Goal: Complete application form: Complete application form

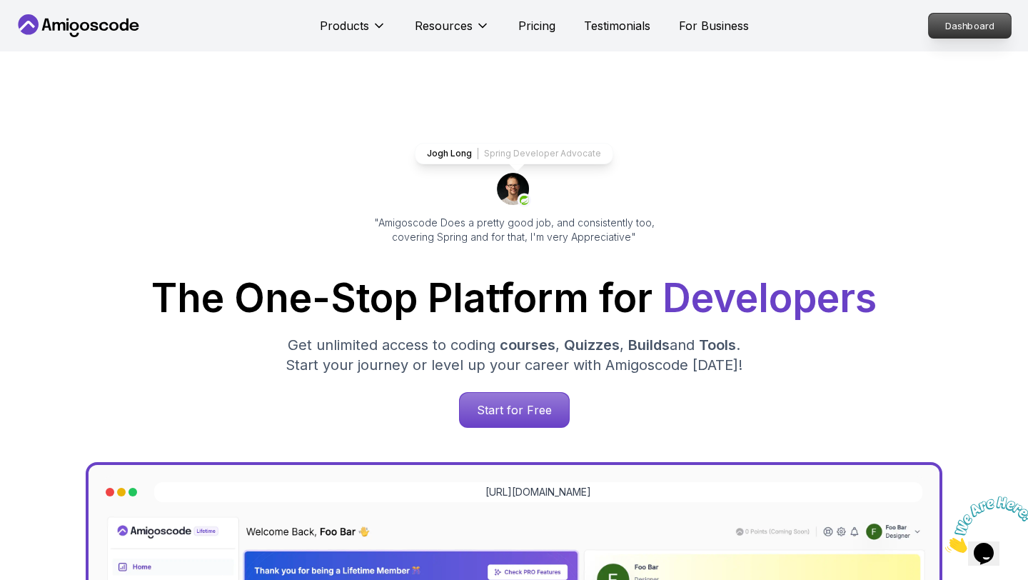
click at [980, 23] on p "Dashboard" at bounding box center [970, 26] width 82 height 24
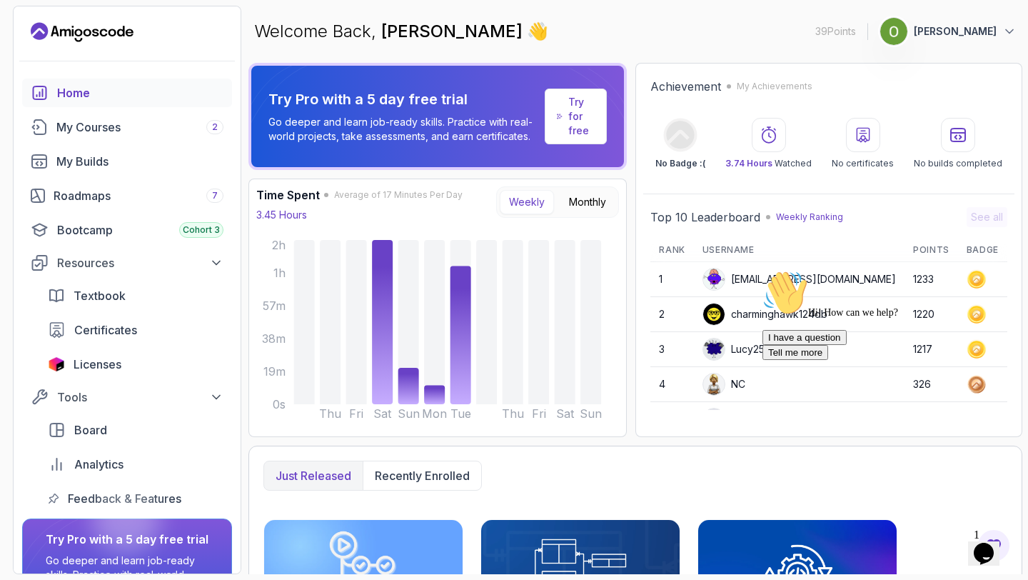
click at [598, 112] on link "Try for free" at bounding box center [576, 117] width 62 height 56
click at [571, 120] on p "Try for free" at bounding box center [581, 116] width 26 height 43
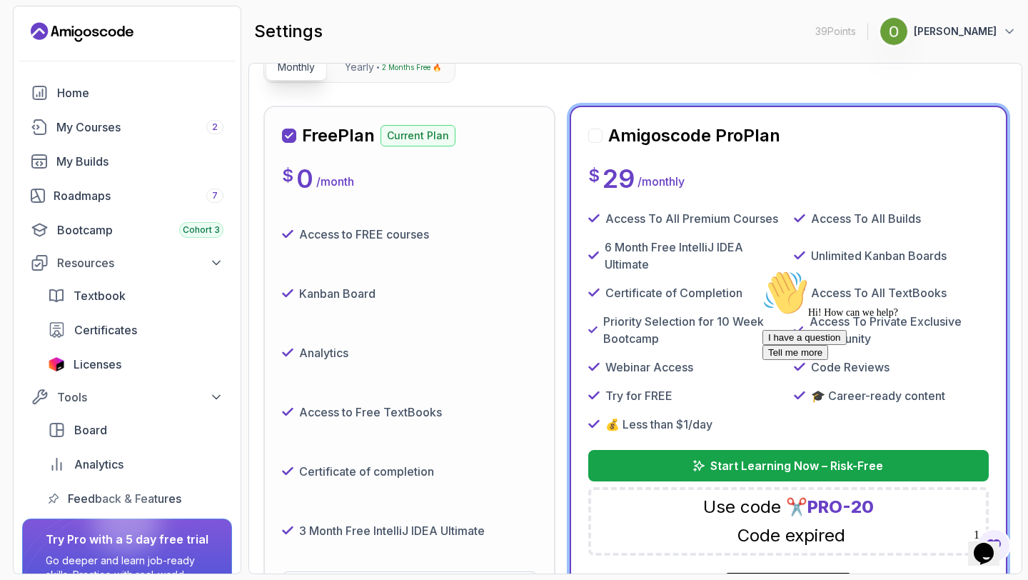
scroll to position [151, 0]
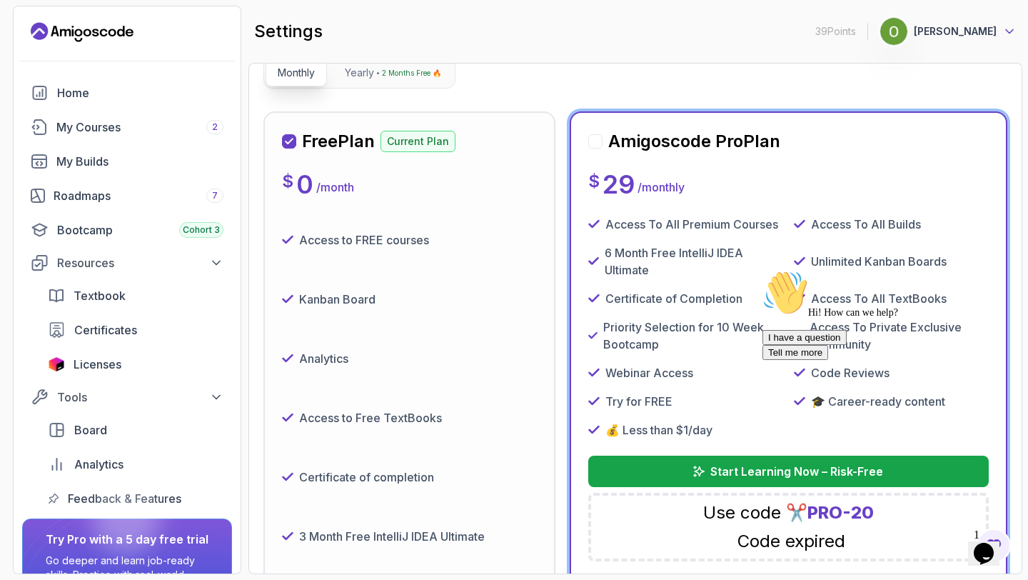
click at [1008, 31] on icon at bounding box center [1010, 31] width 14 height 14
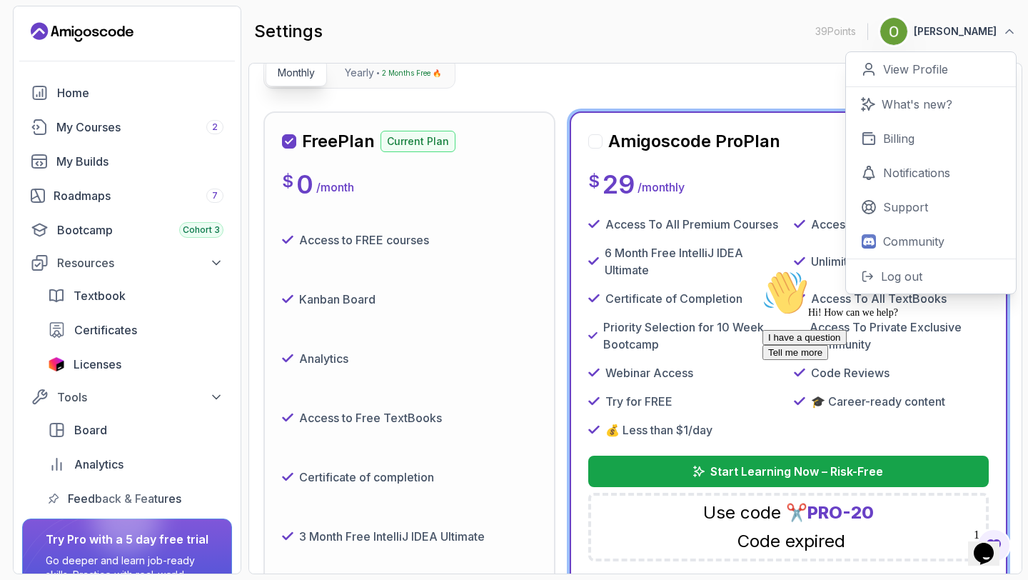
click at [906, 273] on div "Hi! How can we help? I have a question Tell me more" at bounding box center [891, 315] width 257 height 90
click at [895, 277] on div "Hi! How can we help? I have a question Tell me more" at bounding box center [891, 315] width 257 height 90
click at [878, 277] on div "Hi! How can we help? I have a question Tell me more" at bounding box center [891, 315] width 257 height 90
click at [868, 276] on div "Hi! How can we help? I have a question Tell me more" at bounding box center [891, 315] width 257 height 90
click at [888, 274] on div "Hi! How can we help? I have a question Tell me more" at bounding box center [891, 315] width 257 height 90
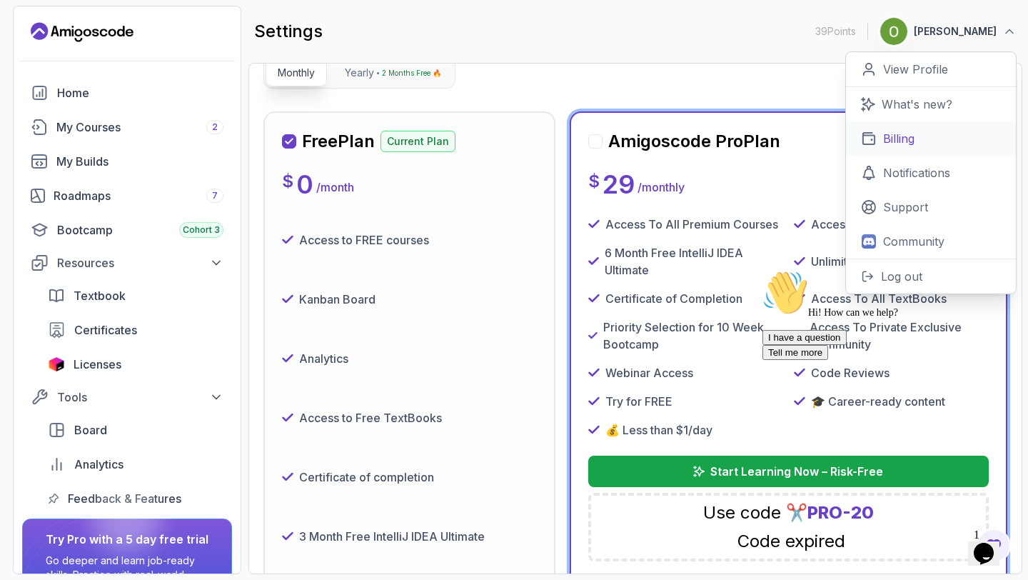
click at [906, 137] on p "Billing" at bounding box center [898, 138] width 31 height 17
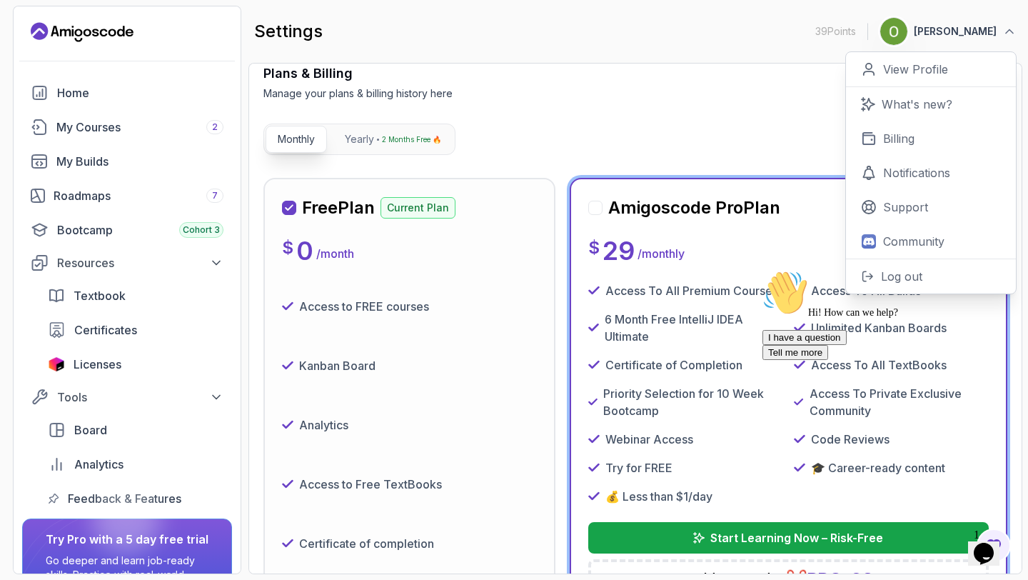
click at [881, 273] on div "Hi! How can we help? I have a question Tell me more" at bounding box center [891, 315] width 257 height 90
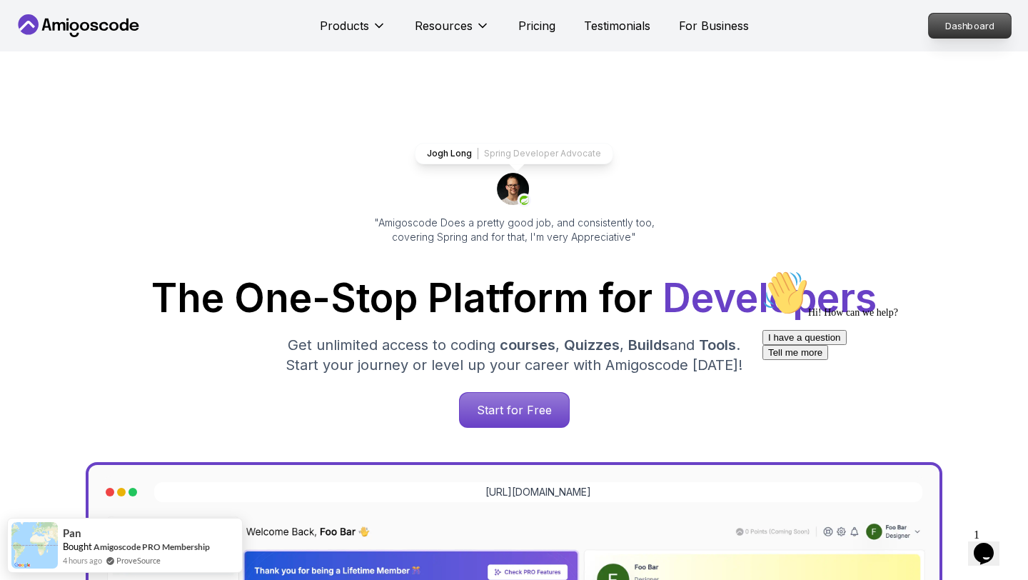
click at [944, 29] on p "Dashboard" at bounding box center [970, 26] width 82 height 24
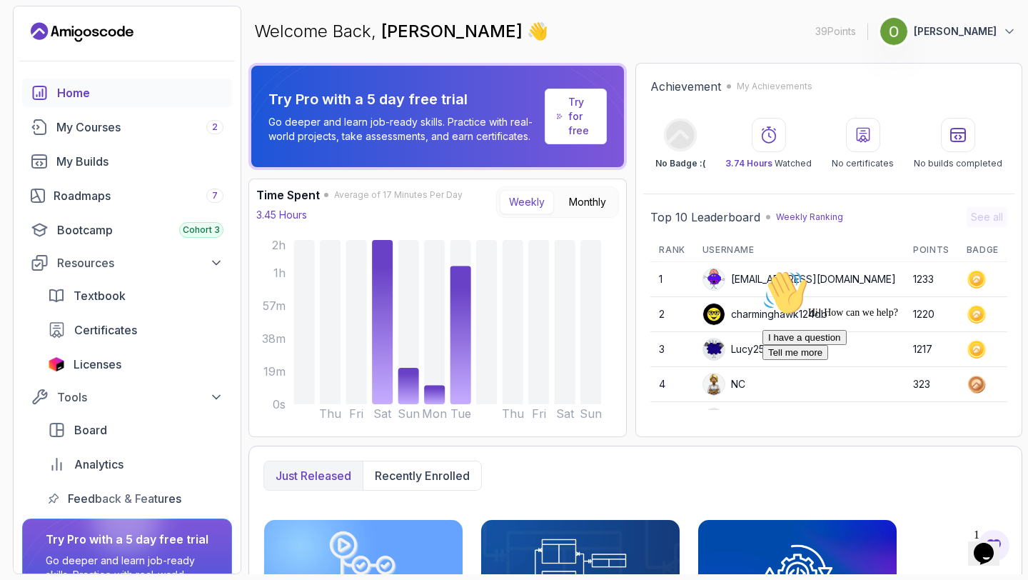
click at [563, 121] on icon at bounding box center [560, 116] width 6 height 11
click at [574, 118] on p "Try for free" at bounding box center [581, 116] width 26 height 43
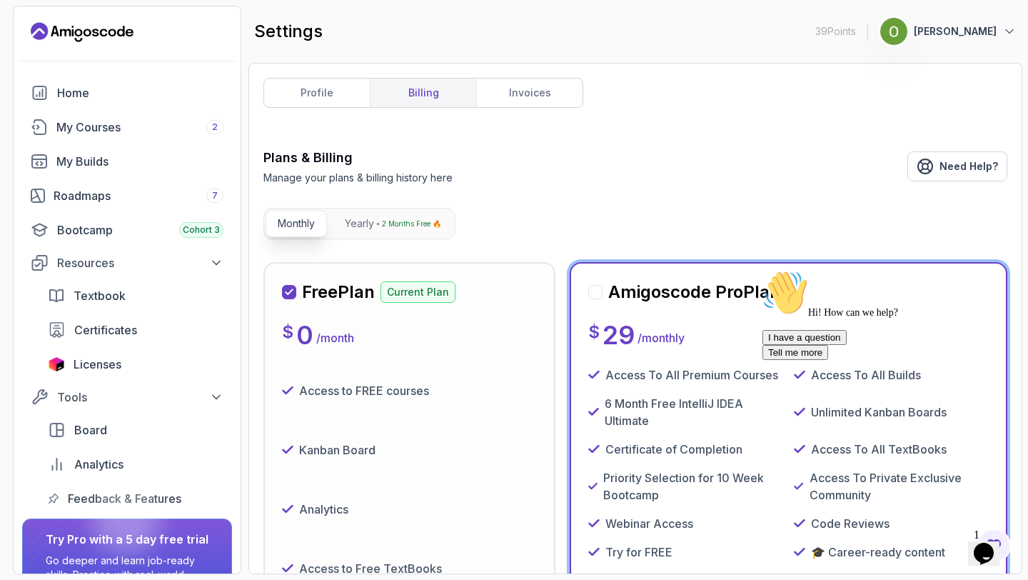
click at [1000, 31] on button "Olusegun Ekoh" at bounding box center [948, 31] width 137 height 29
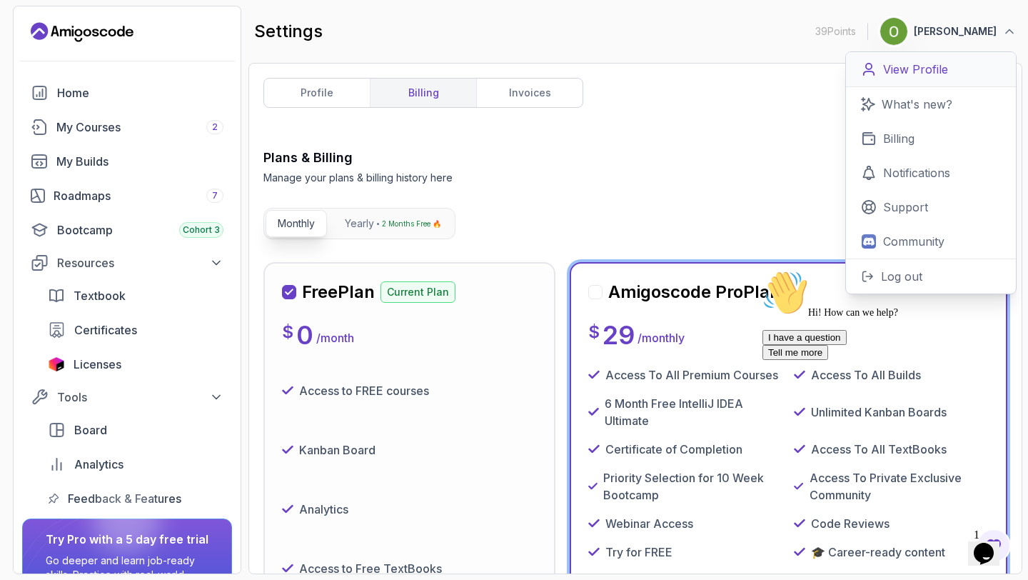
click at [928, 62] on p "View Profile" at bounding box center [915, 69] width 65 height 17
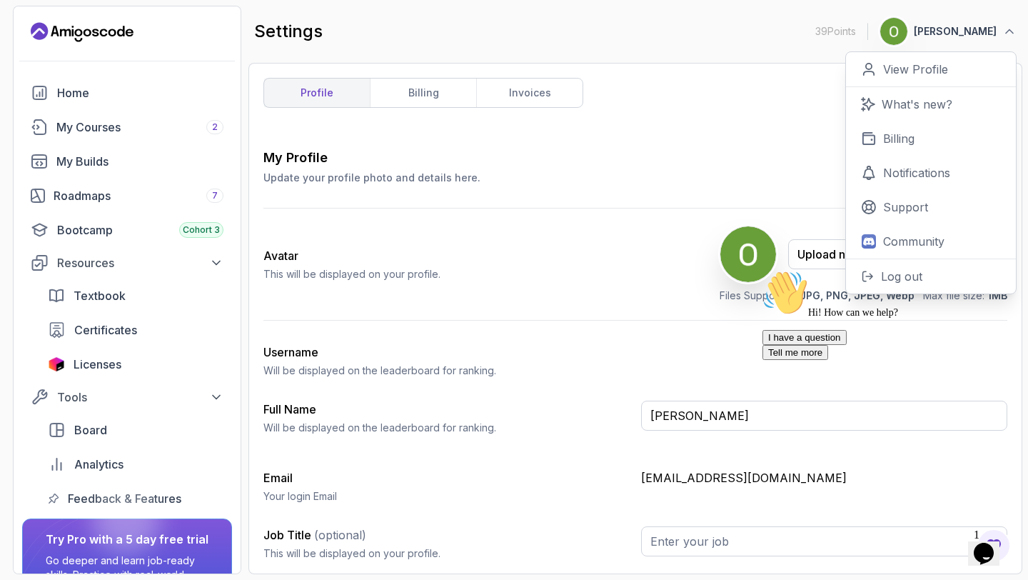
scroll to position [101, 0]
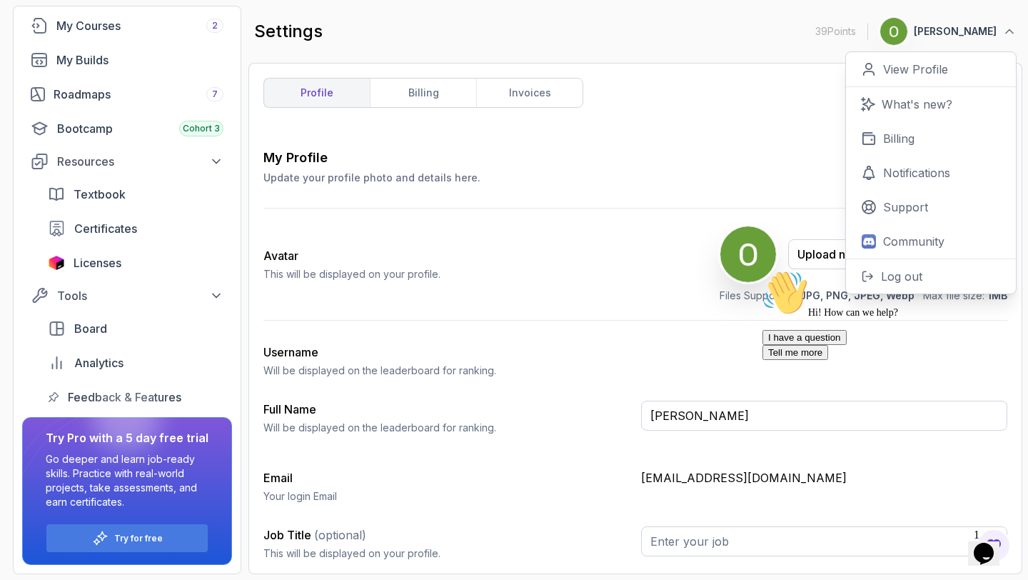
click at [874, 274] on div "Hi! How can we help? I have a question Tell me more" at bounding box center [891, 315] width 257 height 90
click at [923, 273] on div "Hi! How can we help? I have a question Tell me more" at bounding box center [891, 315] width 257 height 90
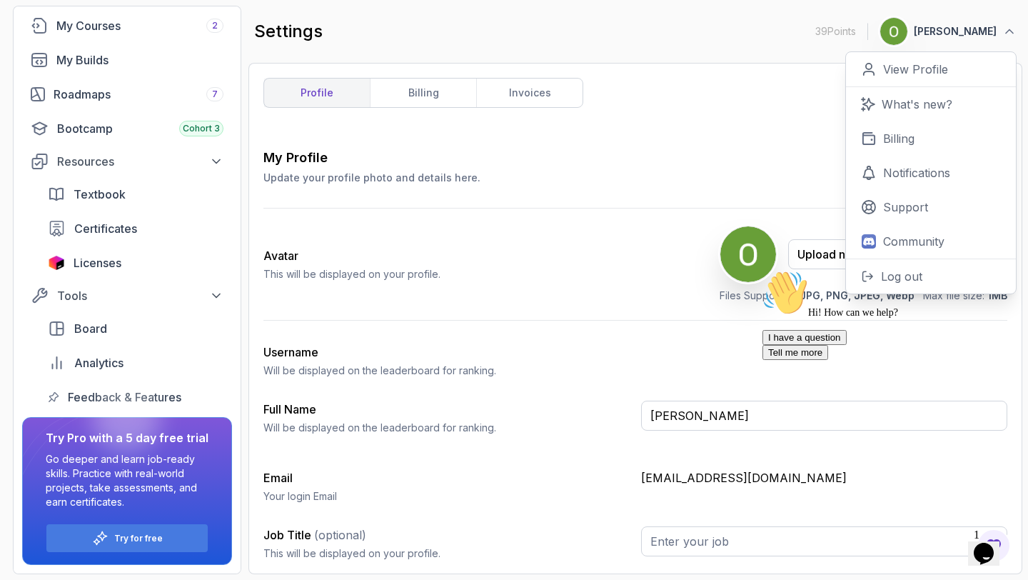
click at [923, 273] on div "Hi! How can we help? I have a question Tell me more" at bounding box center [891, 315] width 257 height 90
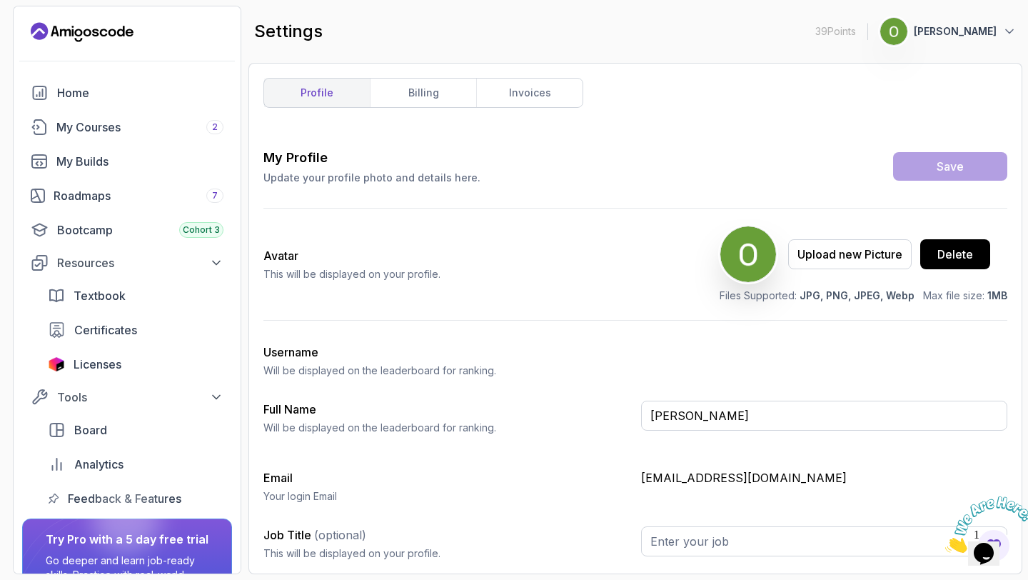
click at [958, 29] on p "[PERSON_NAME]" at bounding box center [955, 31] width 83 height 14
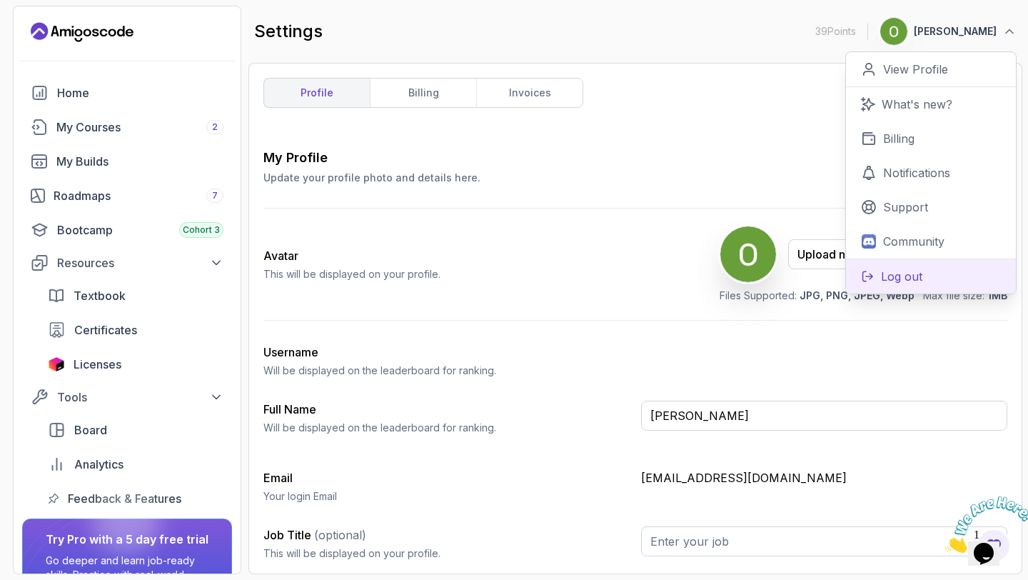
click at [895, 278] on p "Log out" at bounding box center [901, 276] width 41 height 17
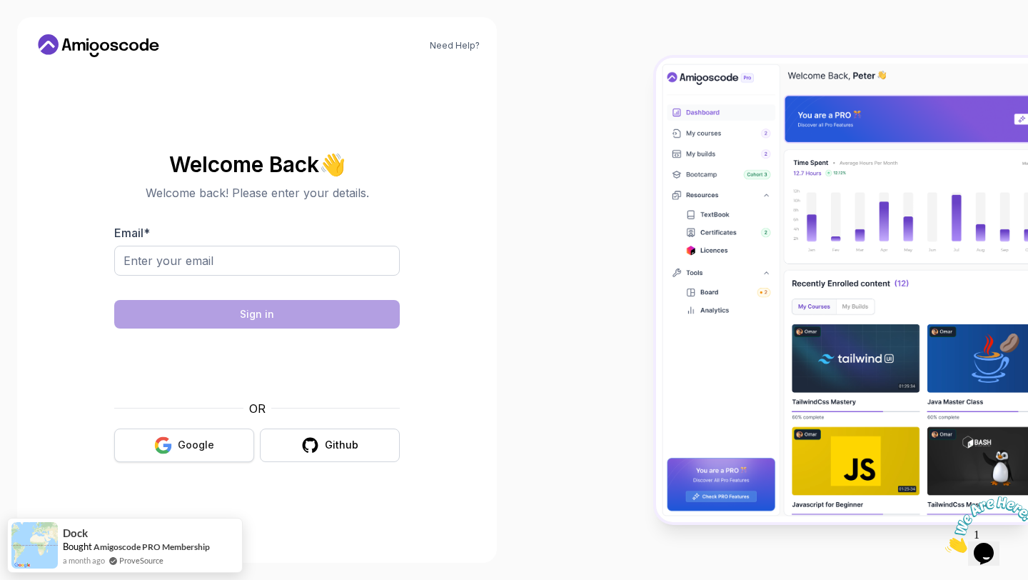
click at [196, 443] on div "Google" at bounding box center [196, 445] width 36 height 14
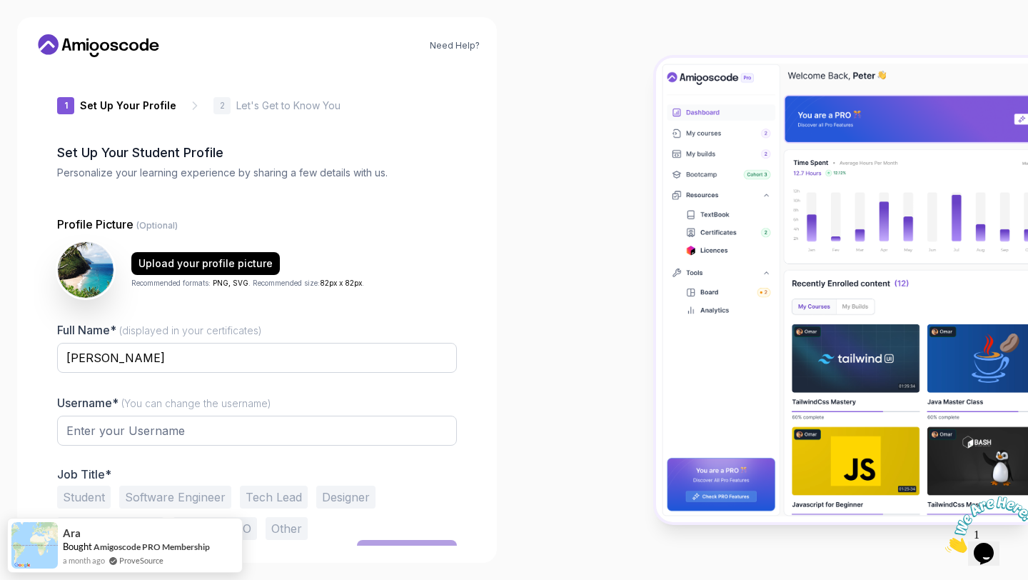
type input "shinysparrow6efec"
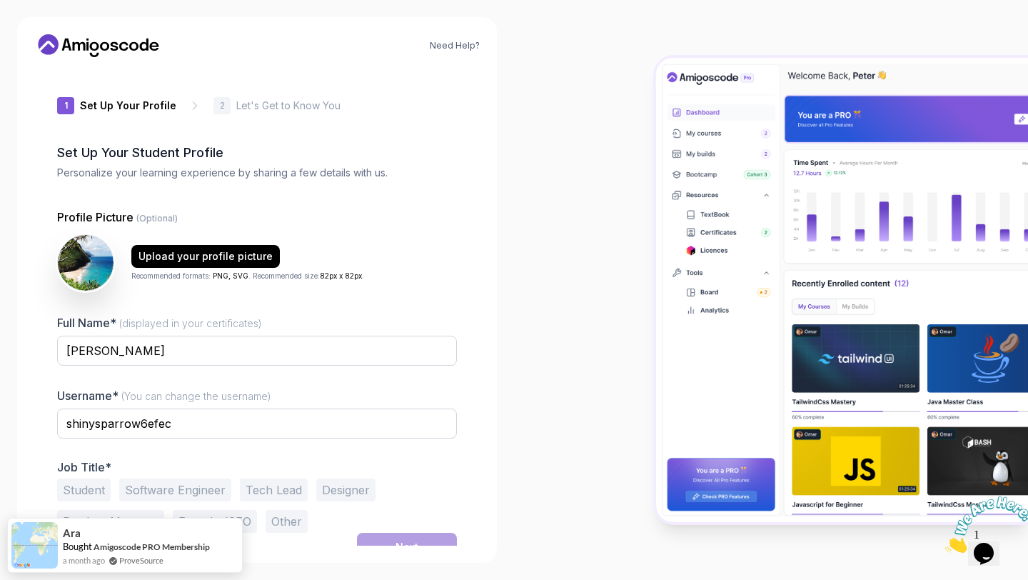
scroll to position [16, 0]
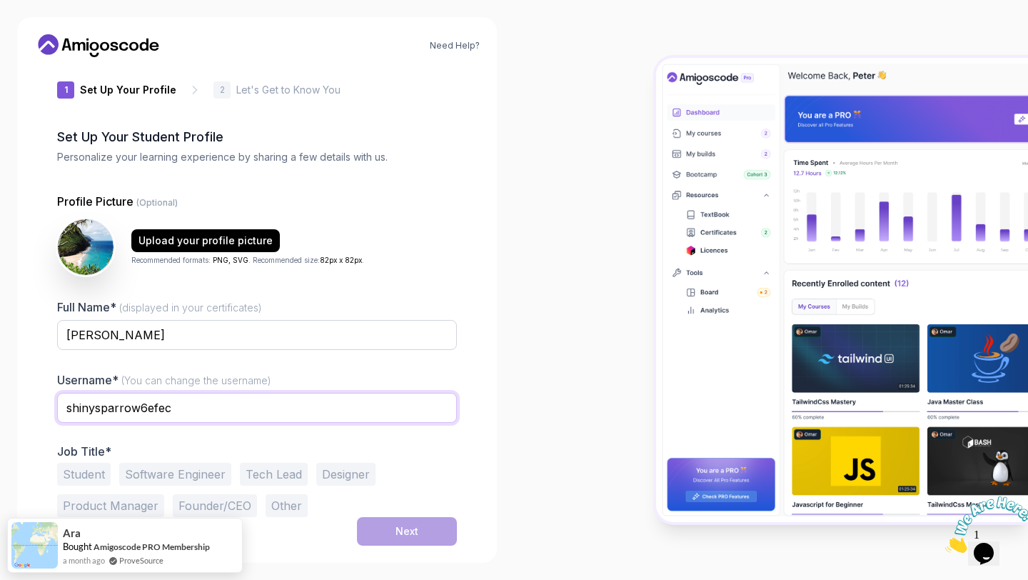
drag, startPoint x: 178, startPoint y: 403, endPoint x: 61, endPoint y: 403, distance: 116.4
click at [61, 403] on input "shinysparrow6efec" at bounding box center [257, 408] width 400 height 30
type input "sheygs"
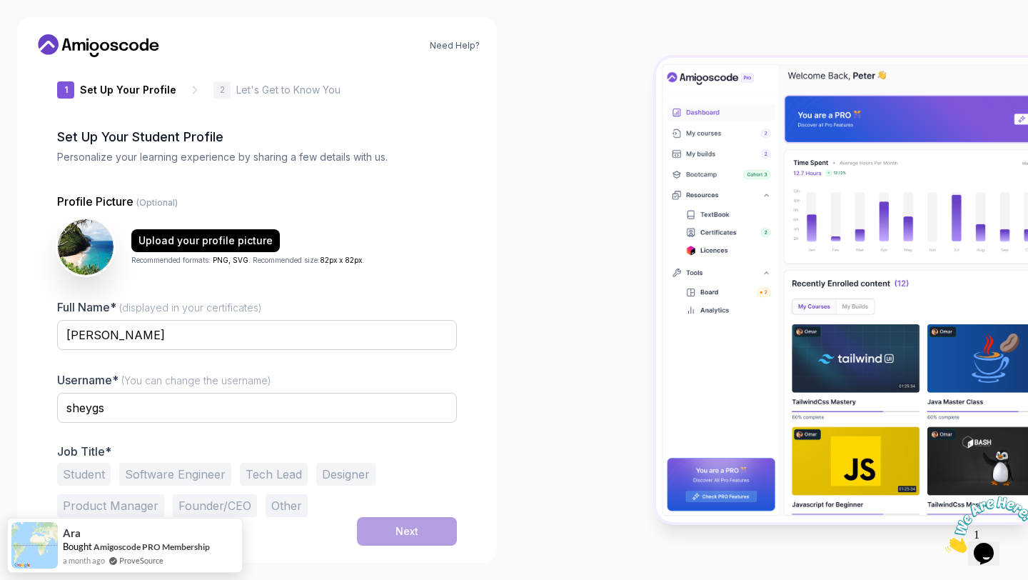
click at [4, 349] on div "Need Help? 1 Set Up Your Profile 1 Set Up Your Profile 2 Let's Get to Know You …" at bounding box center [257, 290] width 514 height 580
click at [91, 468] on button "Student" at bounding box center [84, 474] width 54 height 23
click at [383, 528] on button "Next" at bounding box center [407, 531] width 100 height 29
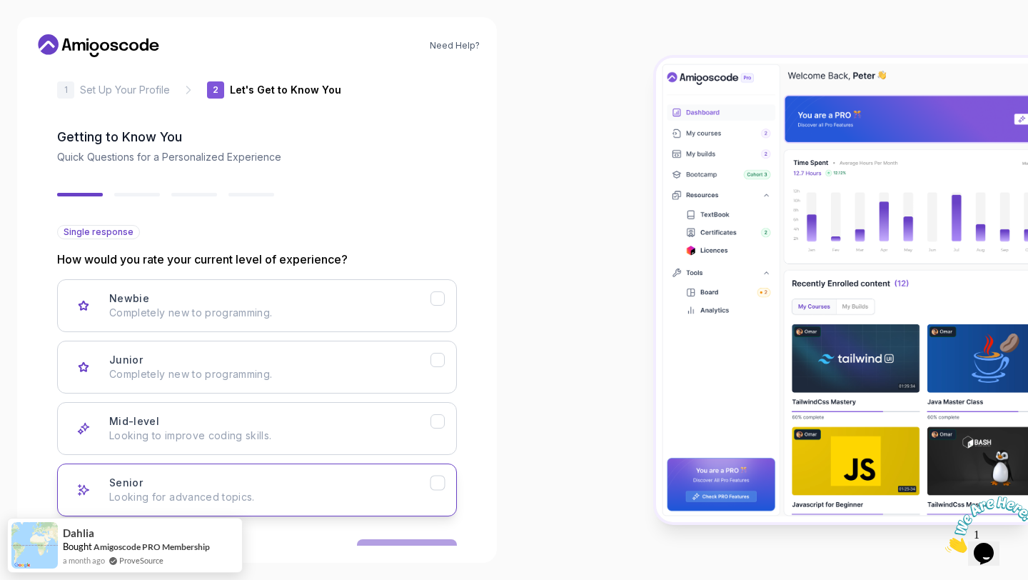
scroll to position [61, 0]
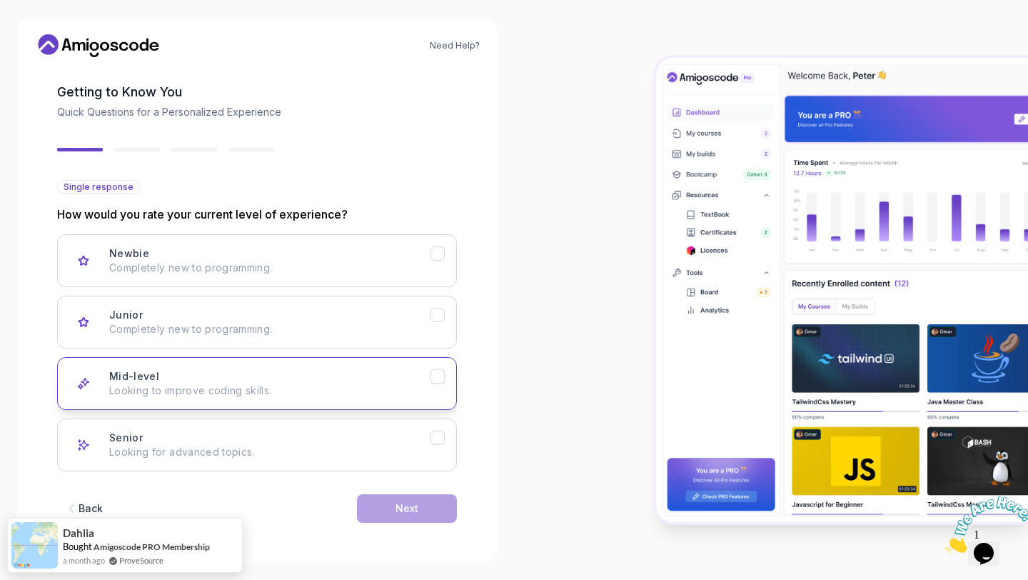
click at [234, 372] on div "Mid-level Looking to improve coding skills." at bounding box center [269, 383] width 321 height 29
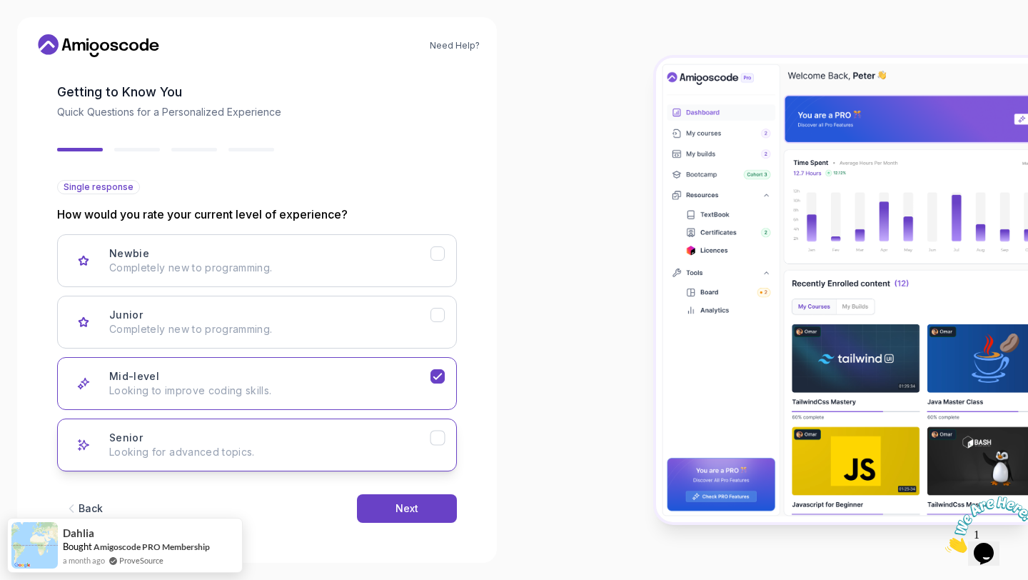
click at [281, 452] on p "Looking for advanced topics." at bounding box center [269, 452] width 321 height 14
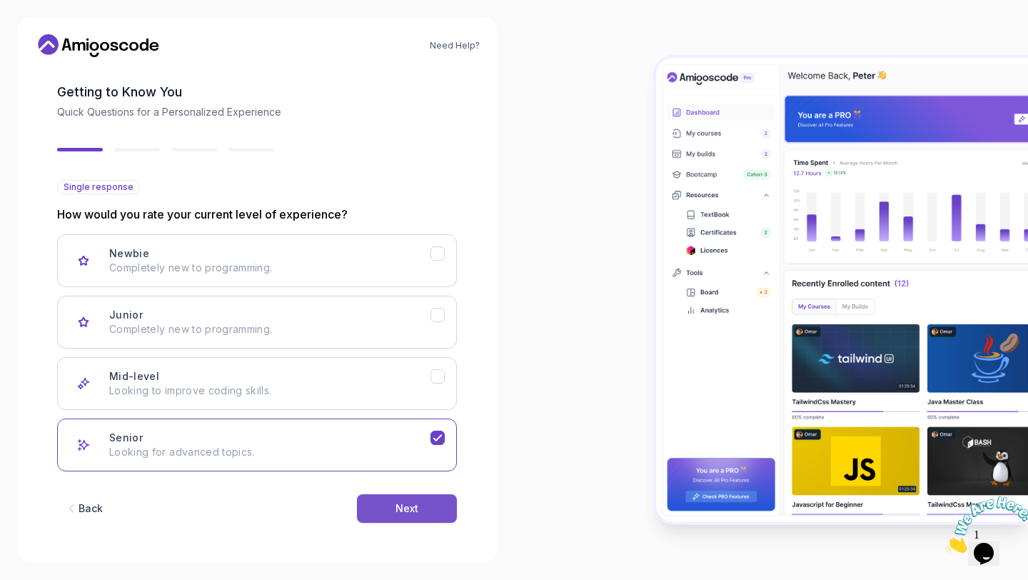
click at [381, 513] on button "Next" at bounding box center [407, 508] width 100 height 29
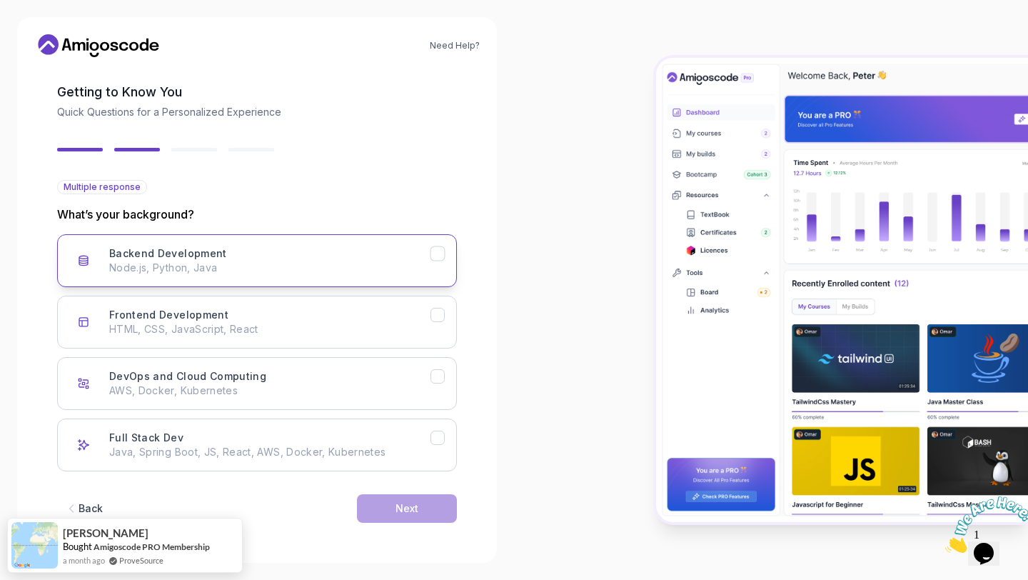
click at [303, 268] on p "Node.js, Python, Java" at bounding box center [269, 268] width 321 height 14
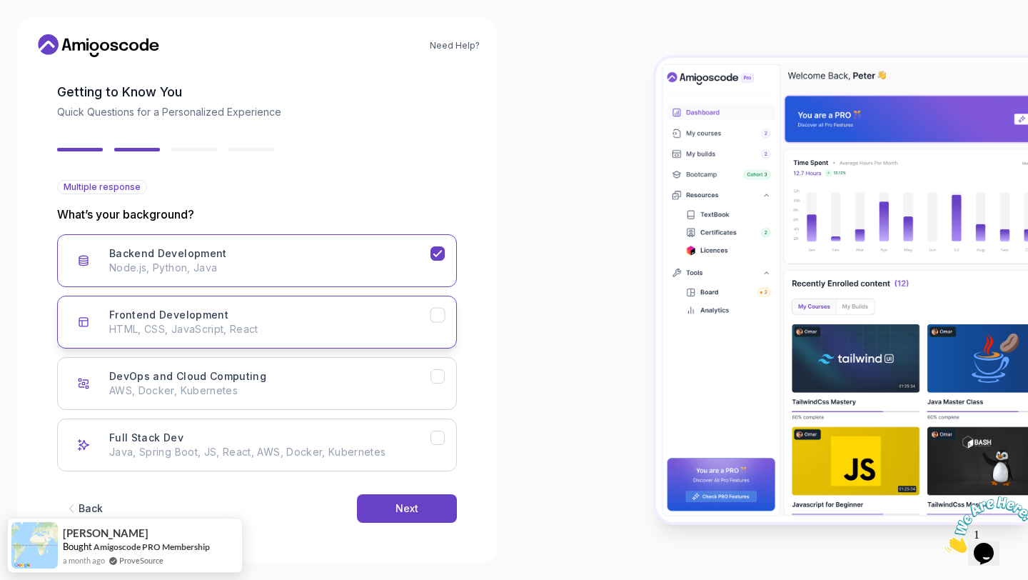
click at [301, 325] on p "HTML, CSS, JavaScript, React" at bounding box center [269, 329] width 321 height 14
click at [441, 310] on icon "Frontend Development" at bounding box center [438, 315] width 14 height 14
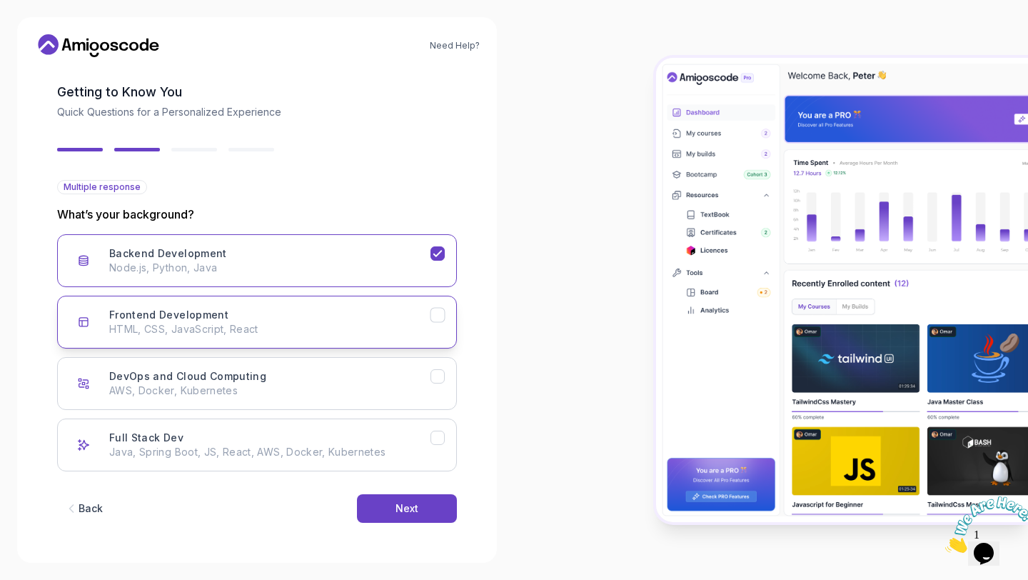
click at [377, 311] on div "Frontend Development HTML, CSS, JavaScript, React" at bounding box center [269, 322] width 321 height 29
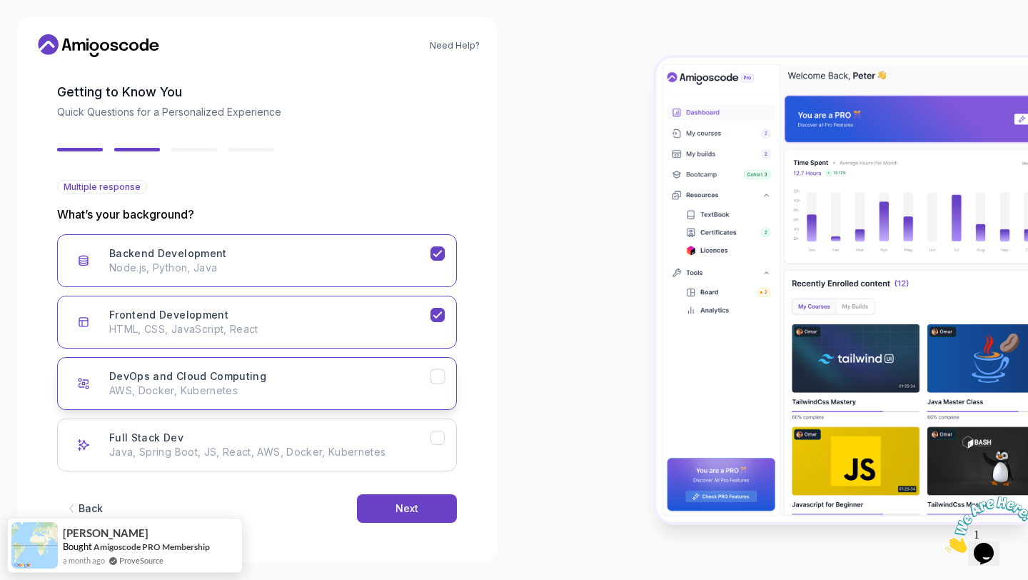
click at [371, 366] on button "DevOps and Cloud Computing AWS, Docker, Kubernetes" at bounding box center [257, 383] width 400 height 53
click at [428, 517] on button "Next" at bounding box center [407, 508] width 100 height 29
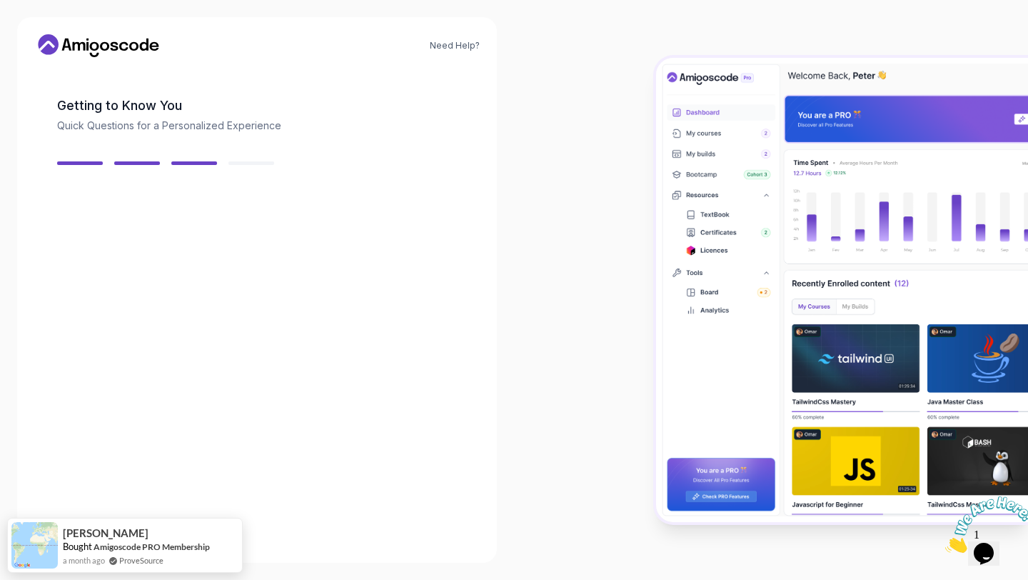
scroll to position [44, 0]
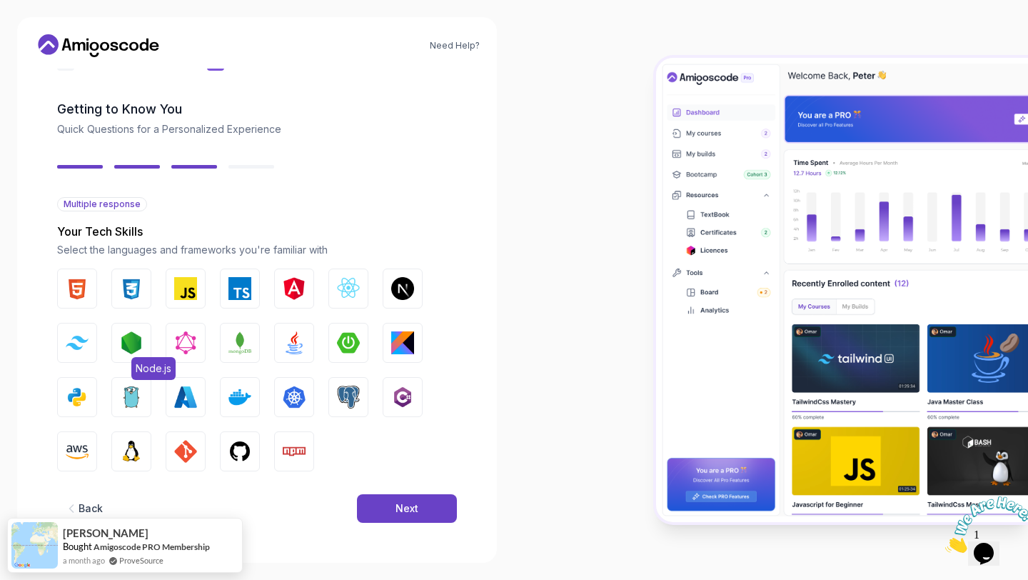
click at [127, 346] on img "button" at bounding box center [131, 342] width 23 height 23
click at [236, 290] on img "button" at bounding box center [240, 288] width 23 height 23
click at [338, 281] on img "button" at bounding box center [348, 288] width 23 height 23
click at [244, 393] on img "button" at bounding box center [240, 397] width 23 height 23
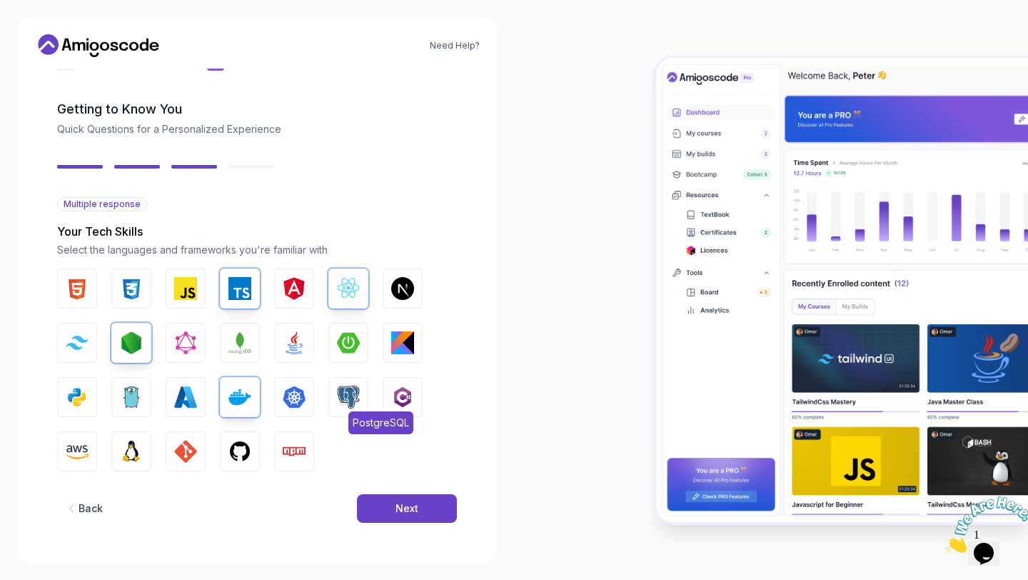
click at [335, 383] on button "PostgreSQL" at bounding box center [348, 397] width 40 height 40
click at [75, 453] on img "button" at bounding box center [77, 451] width 23 height 23
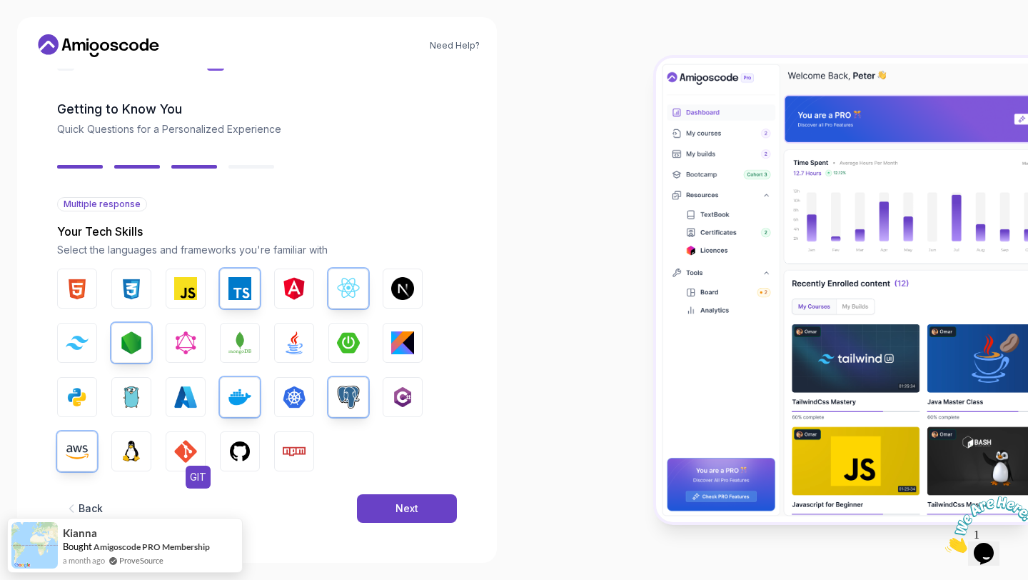
click at [181, 453] on img "button" at bounding box center [185, 451] width 23 height 23
click at [244, 450] on img "button" at bounding box center [240, 451] width 23 height 23
click at [91, 388] on button "Python" at bounding box center [77, 397] width 40 height 40
click at [251, 341] on button "MongoDB" at bounding box center [240, 343] width 40 height 40
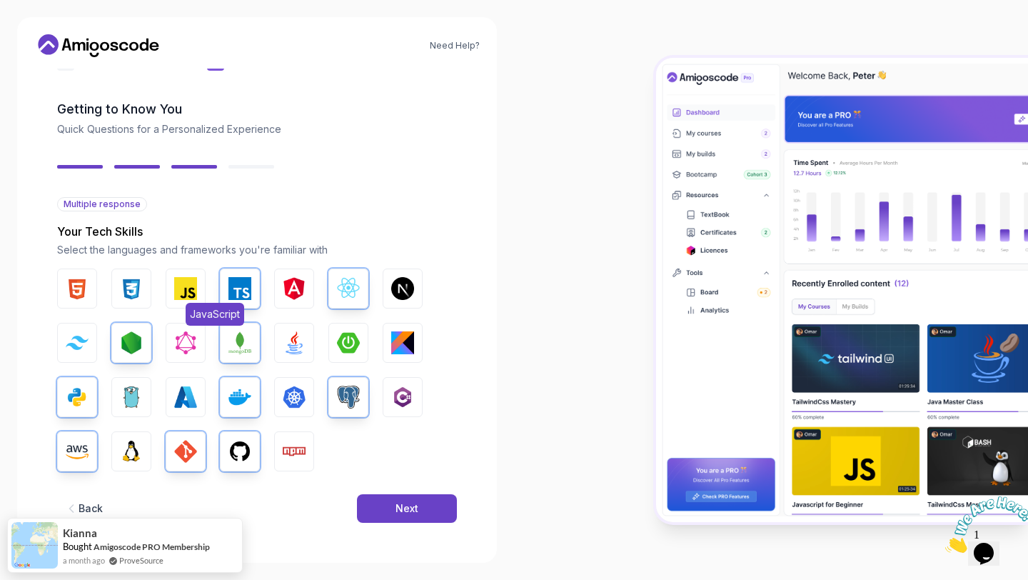
click at [179, 290] on img "button" at bounding box center [185, 288] width 23 height 23
click at [143, 451] on button "Linux" at bounding box center [131, 451] width 40 height 40
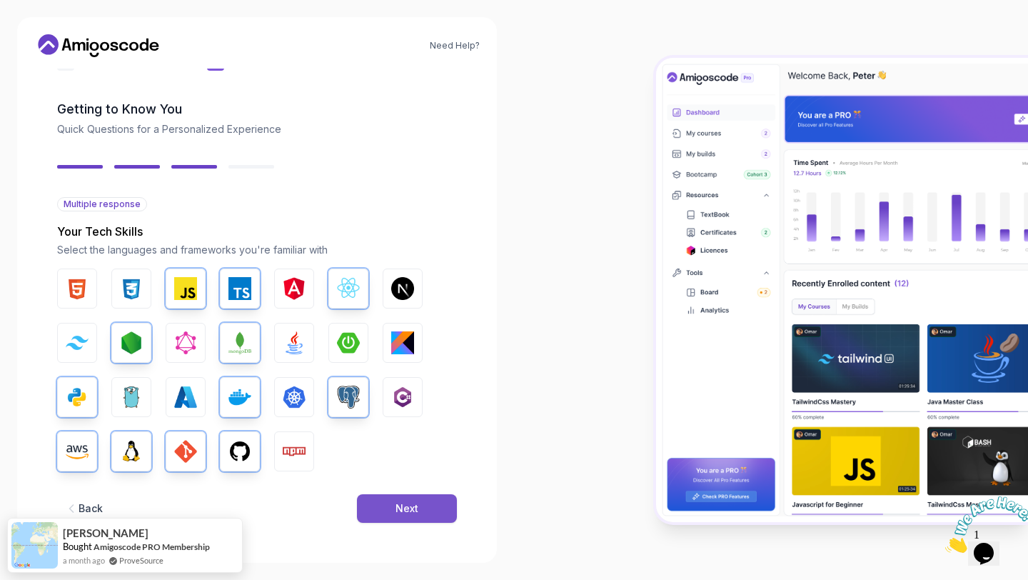
click at [376, 505] on button "Next" at bounding box center [407, 508] width 100 height 29
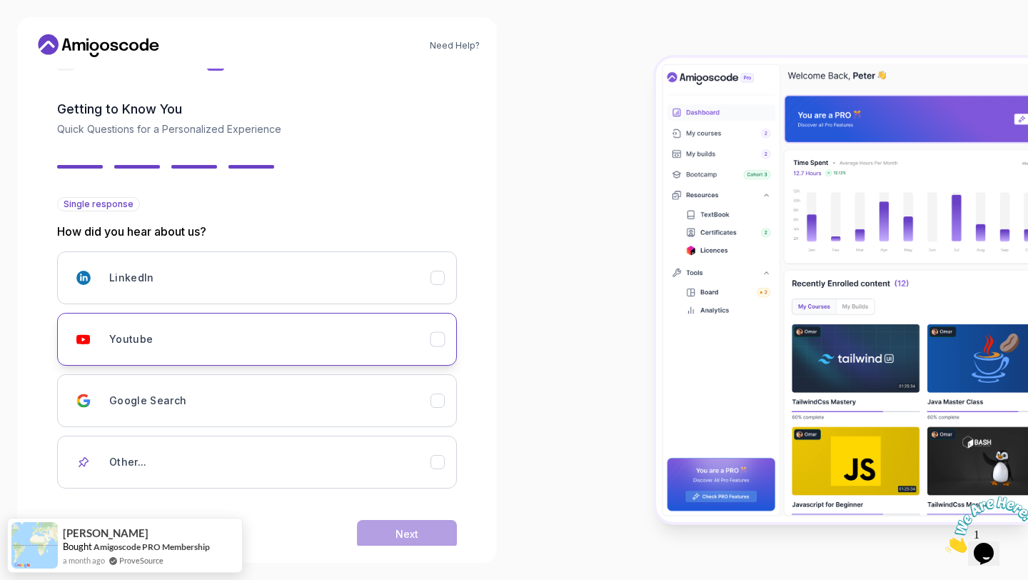
click at [307, 349] on div "Youtube" at bounding box center [269, 339] width 321 height 29
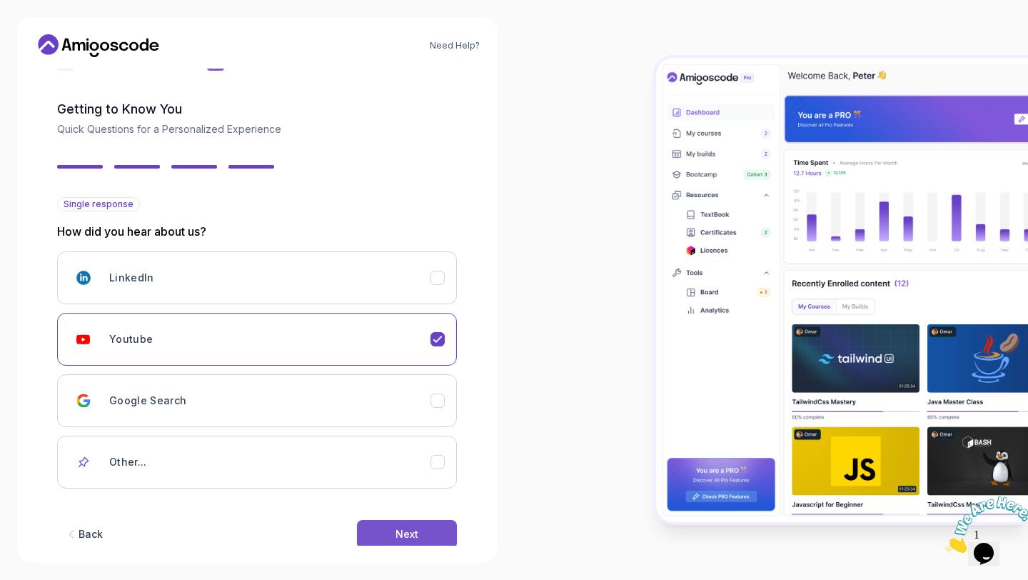
click at [399, 532] on div "Next" at bounding box center [407, 534] width 23 height 14
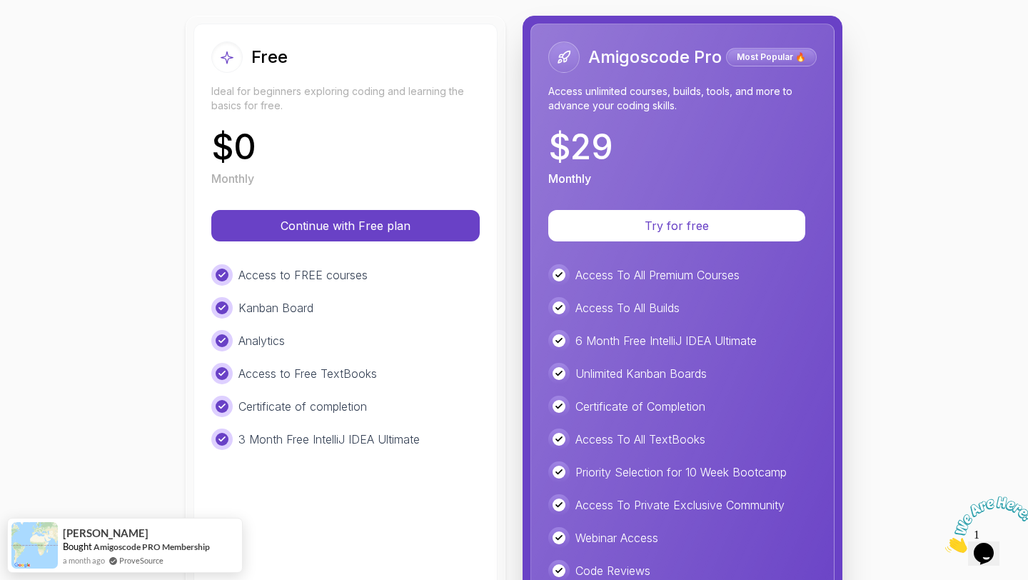
scroll to position [99, 0]
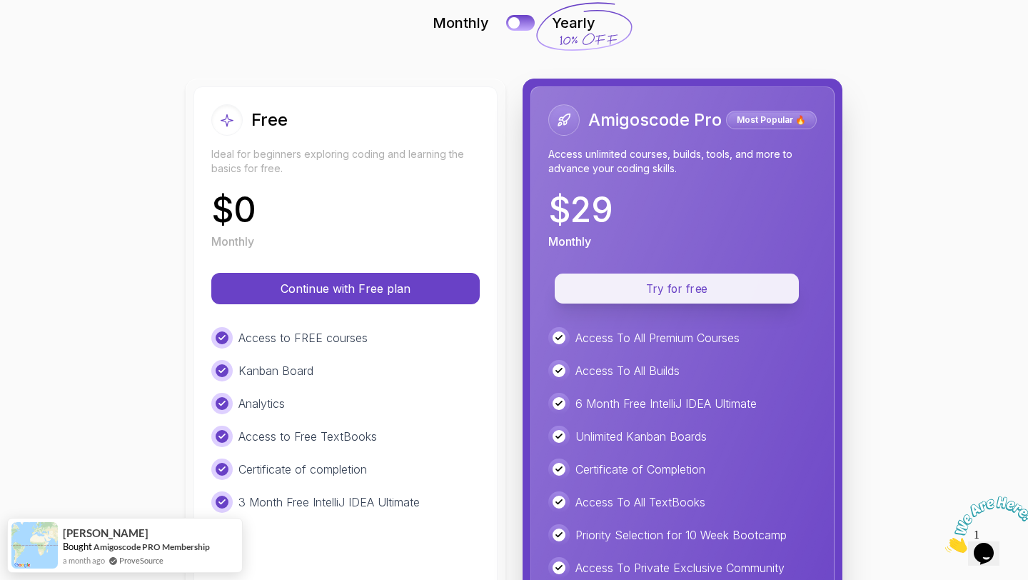
click at [667, 287] on p "Try for free" at bounding box center [676, 289] width 211 height 16
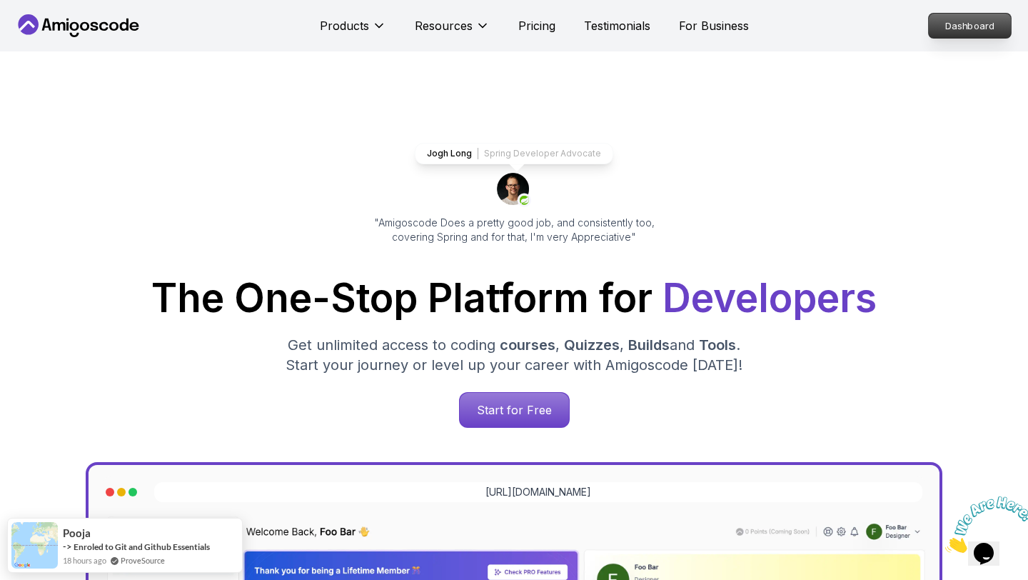
click at [965, 26] on p "Dashboard" at bounding box center [970, 26] width 82 height 24
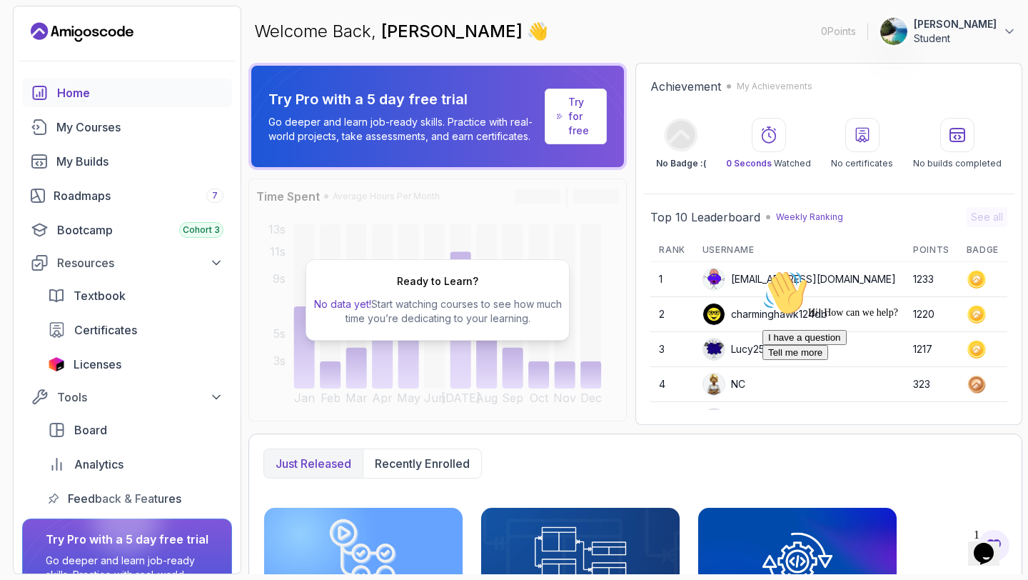
click at [1008, 19] on button "Olusegun Student" at bounding box center [948, 31] width 137 height 29
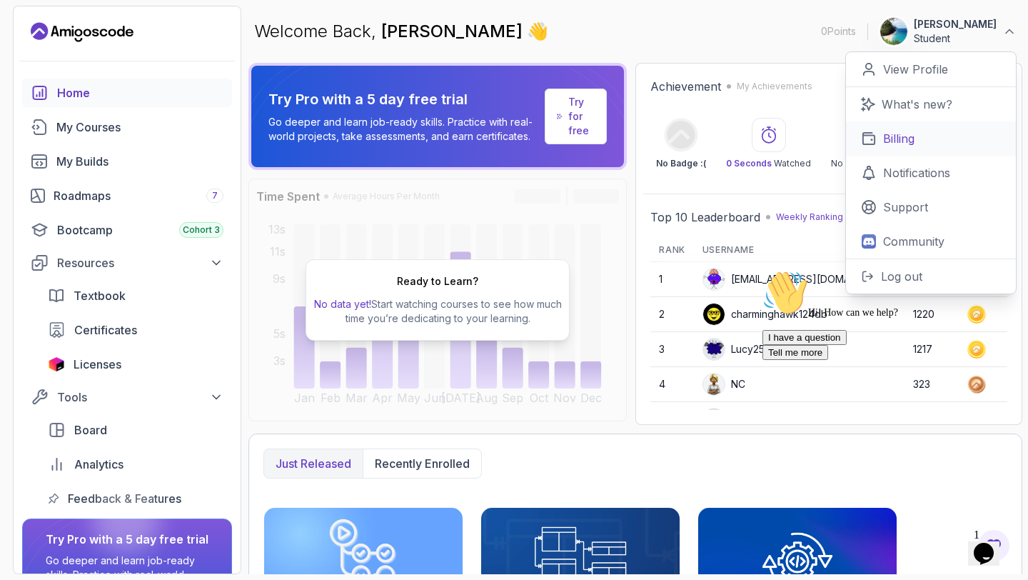
click at [893, 141] on p "Billing" at bounding box center [898, 138] width 31 height 17
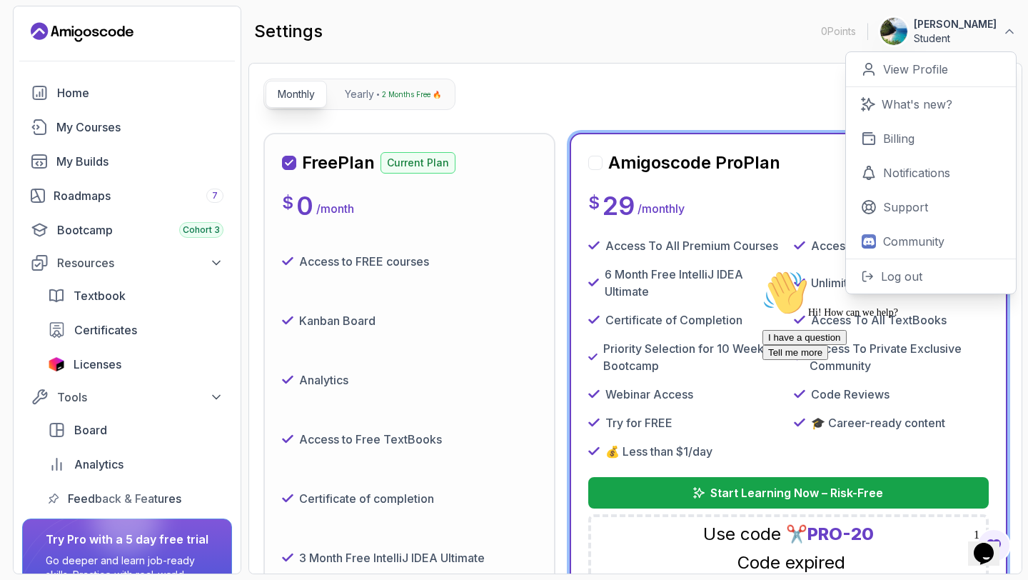
scroll to position [126, 0]
